Goal: Task Accomplishment & Management: Manage account settings

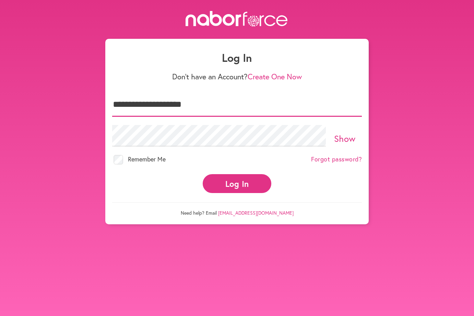
click at [174, 107] on input "**********" at bounding box center [237, 105] width 250 height 24
type input "**********"
click at [236, 185] on button "Log In" at bounding box center [237, 183] width 69 height 19
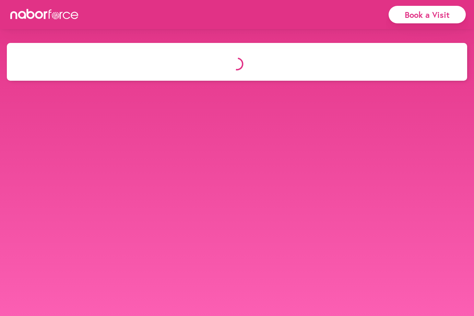
select select "*"
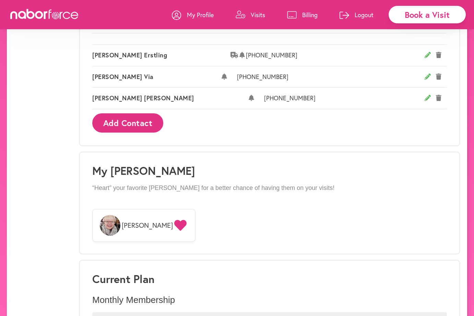
scroll to position [527, 0]
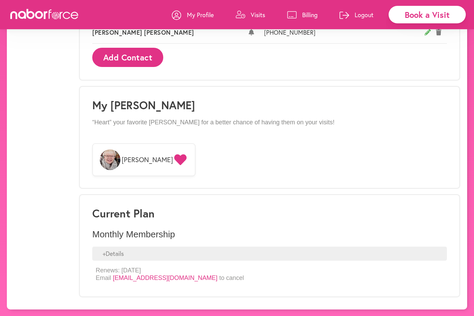
click at [115, 256] on div "+ Details" at bounding box center [269, 253] width 355 height 14
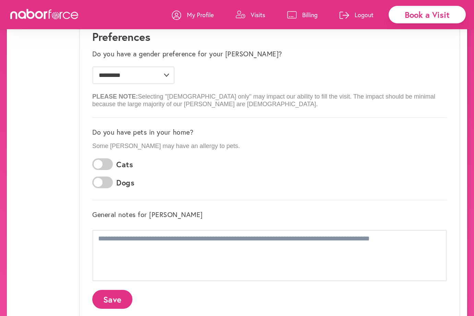
scroll to position [0, 0]
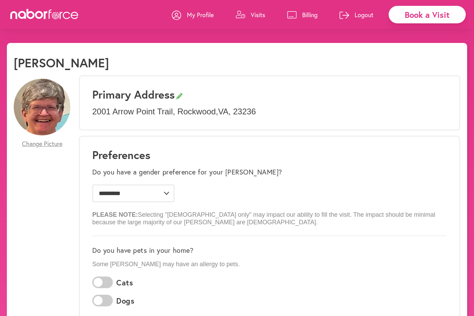
click at [364, 14] on p "Logout" at bounding box center [364, 15] width 19 height 8
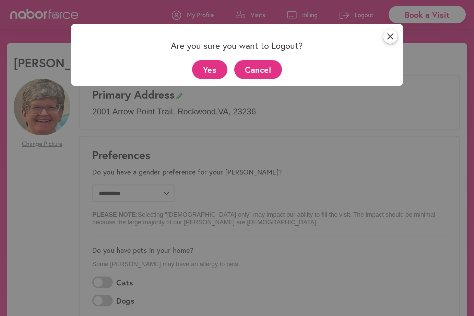
click at [213, 68] on button "Yes" at bounding box center [209, 69] width 35 height 19
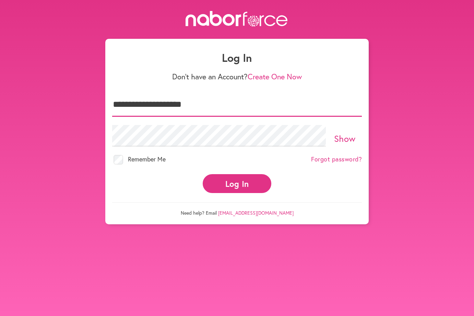
click at [195, 103] on input "**********" at bounding box center [237, 105] width 250 height 24
type input "**********"
click at [240, 182] on button "Log In" at bounding box center [237, 183] width 69 height 19
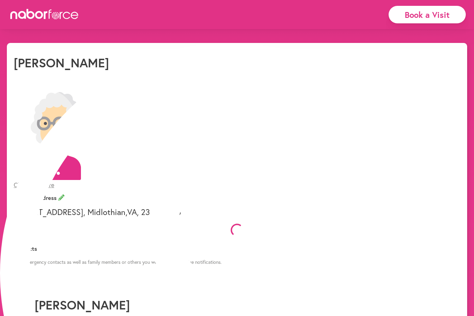
select select "*"
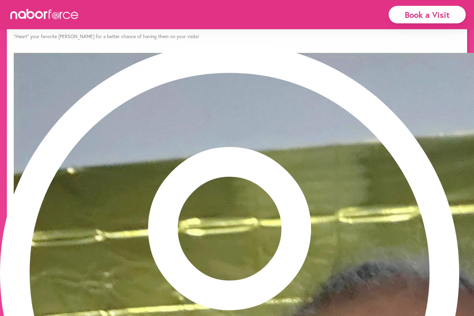
scroll to position [487, 0]
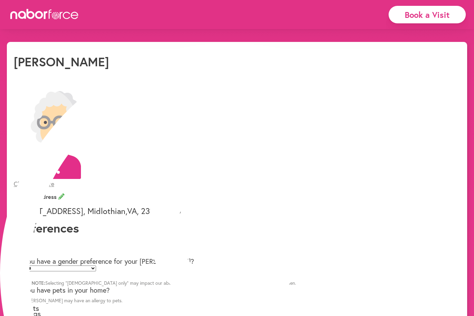
scroll to position [0, 0]
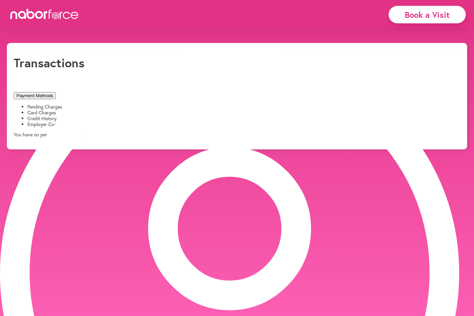
click at [118, 110] on li "Card Charges" at bounding box center [243, 113] width 433 height 6
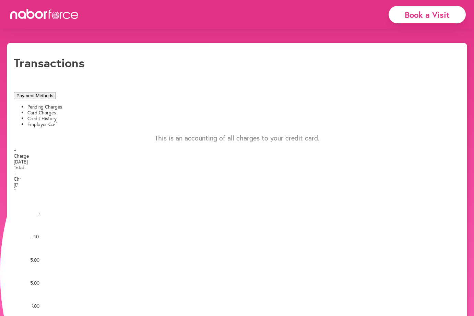
drag, startPoint x: 194, startPoint y: 12, endPoint x: 186, endPoint y: 13, distance: 8.3
select select "*"
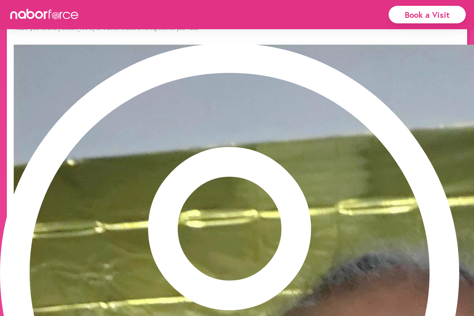
scroll to position [487, 0]
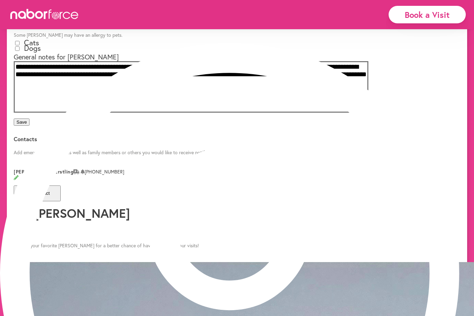
scroll to position [0, 0]
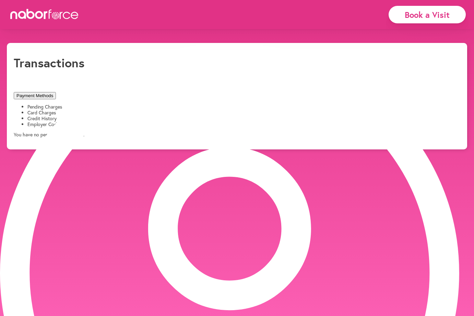
click at [128, 110] on li "Card Charges" at bounding box center [243, 113] width 433 height 6
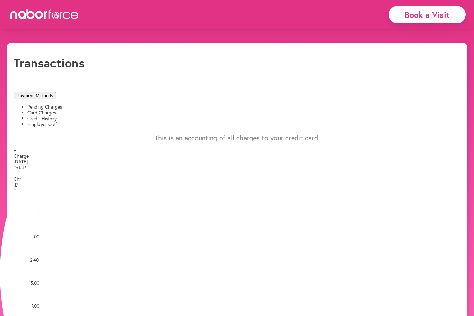
click at [16, 147] on span "+" at bounding box center [15, 150] width 2 height 7
click at [15, 147] on span "-" at bounding box center [15, 150] width 2 height 7
click at [199, 116] on li "Credit History" at bounding box center [243, 119] width 433 height 6
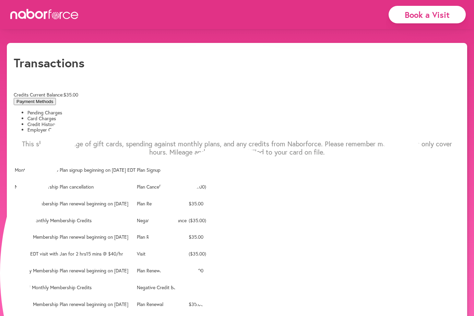
click at [68, 110] on li "Pending Charges" at bounding box center [243, 113] width 433 height 6
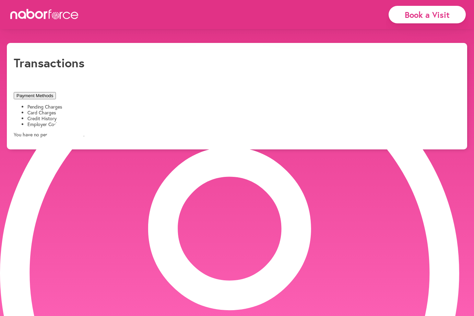
click at [56, 92] on button "Payment Methods" at bounding box center [35, 95] width 42 height 7
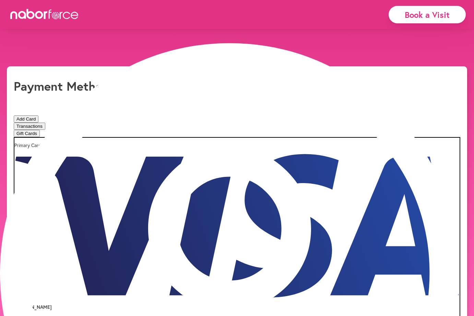
click at [217, 23] on button "Yes" at bounding box center [223, 19] width 13 height 7
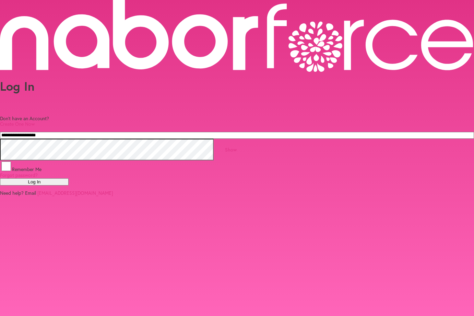
click at [194, 132] on input "**********" at bounding box center [237, 135] width 474 height 7
type input "**********"
click at [69, 184] on button "Log In" at bounding box center [34, 181] width 69 height 7
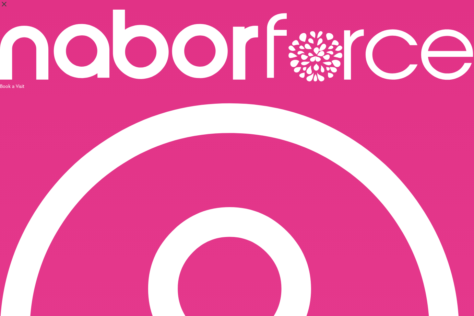
select select "*"
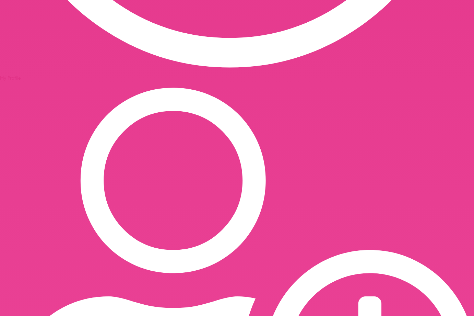
scroll to position [537, 0]
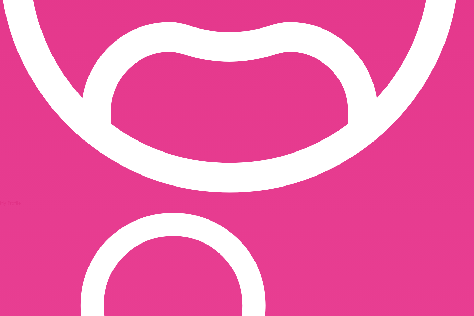
scroll to position [0, 0]
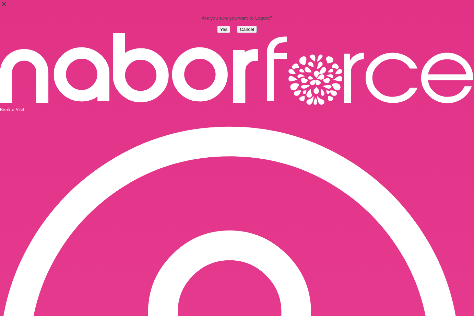
click at [217, 33] on button "Yes" at bounding box center [223, 29] width 13 height 7
